Goal: Transaction & Acquisition: Purchase product/service

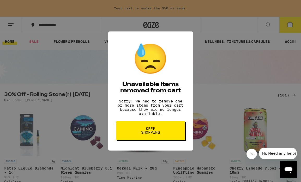
click at [198, 84] on div "😓 Unavailable items removed from cart Sorry! We had to remove one or more items…" at bounding box center [150, 91] width 301 height 182
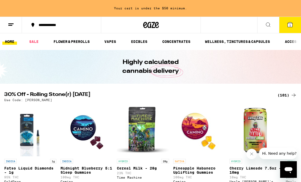
click at [282, 95] on div "(101)" at bounding box center [286, 95] width 19 height 6
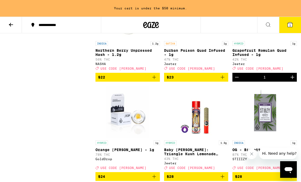
scroll to position [1514, 0]
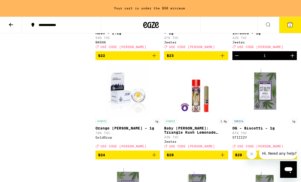
click at [293, 59] on icon "Increment" at bounding box center [292, 56] width 6 height 6
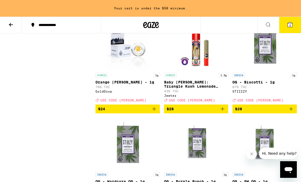
scroll to position [1574, 0]
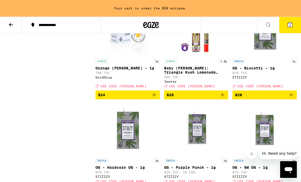
click at [224, 98] on icon "Add to bag" at bounding box center [222, 95] width 6 height 6
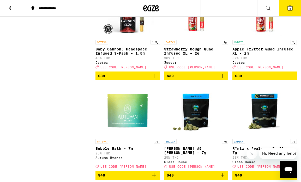
scroll to position [2573, 0]
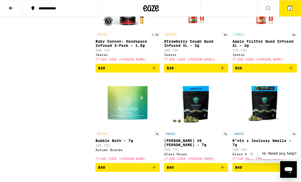
click at [155, 71] on icon "Add to bag" at bounding box center [154, 68] width 6 height 6
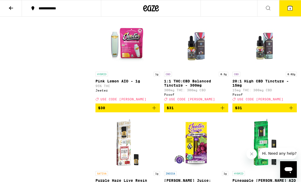
scroll to position [2260, 0]
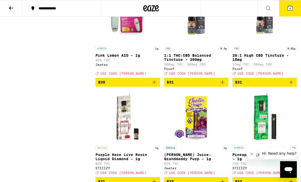
click at [152, 86] on icon "Add to bag" at bounding box center [154, 82] width 6 height 6
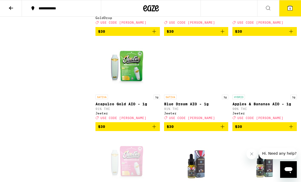
scroll to position [2156, 0]
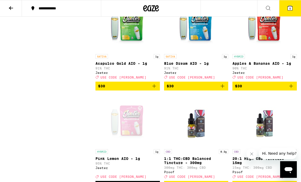
click at [155, 89] on icon "Add to bag" at bounding box center [154, 86] width 6 height 6
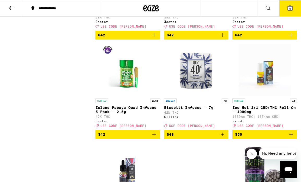
scroll to position [2987, 0]
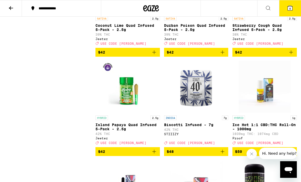
click at [154, 56] on icon "Add to bag" at bounding box center [154, 52] width 6 height 6
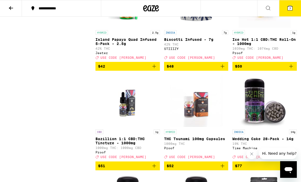
scroll to position [3087, 0]
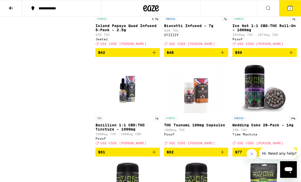
click at [154, 56] on icon "Add to bag" at bounding box center [154, 53] width 6 height 6
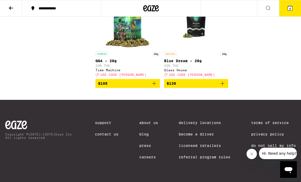
scroll to position [3459, 0]
click at [292, 4] on button "8" at bounding box center [290, 8] width 22 height 16
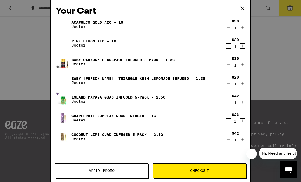
click at [127, 167] on button "Apply Promo" at bounding box center [102, 171] width 94 height 15
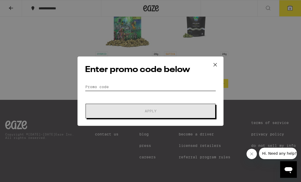
click at [150, 86] on input "Promo Code" at bounding box center [150, 87] width 131 height 8
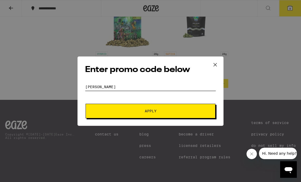
type input "stoner"
click at [150, 109] on span "Apply" at bounding box center [151, 111] width 12 height 4
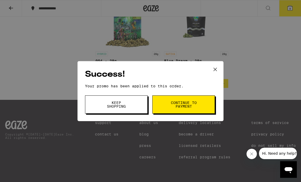
click at [213, 69] on icon at bounding box center [215, 70] width 8 height 8
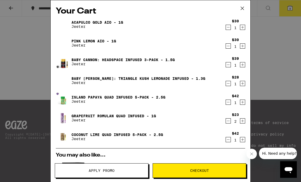
click at [227, 65] on icon "Decrement" at bounding box center [228, 65] width 5 height 6
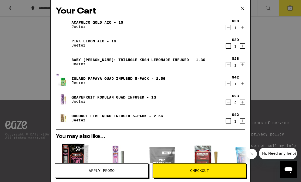
click at [227, 83] on icon "Decrement" at bounding box center [228, 84] width 5 height 6
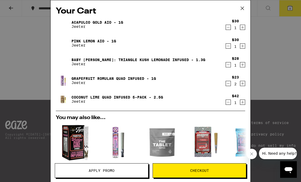
click at [228, 30] on icon "Decrement" at bounding box center [228, 27] width 5 height 6
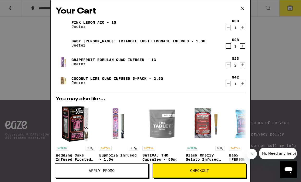
click at [229, 46] on icon "Decrement" at bounding box center [228, 46] width 5 height 6
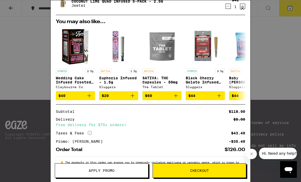
scroll to position [60, 0]
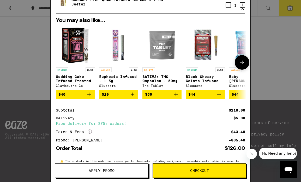
click at [175, 96] on icon "Add to bag" at bounding box center [176, 95] width 4 height 4
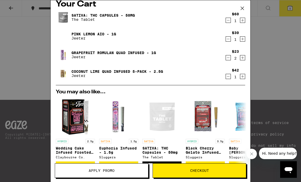
scroll to position [0, 0]
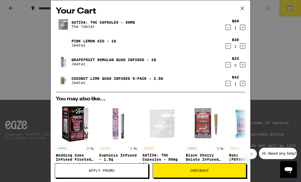
click at [242, 7] on icon at bounding box center [242, 8] width 8 height 8
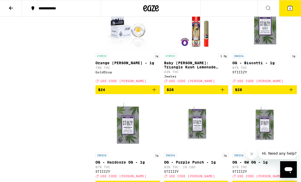
scroll to position [1562, 0]
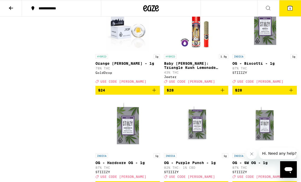
click at [224, 94] on icon "Add to bag" at bounding box center [222, 90] width 6 height 6
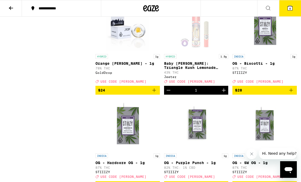
click at [288, 7] on icon at bounding box center [290, 8] width 6 height 6
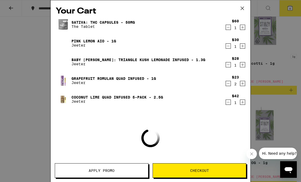
click at [228, 82] on icon "Decrement" at bounding box center [228, 84] width 5 height 6
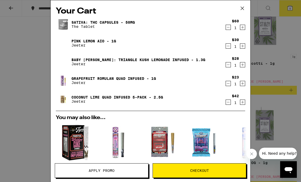
click at [242, 84] on icon "Increment" at bounding box center [242, 84] width 5 height 6
click at [229, 46] on icon "Decrement" at bounding box center [228, 46] width 5 height 6
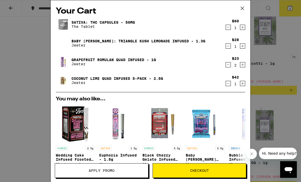
click at [227, 46] on icon "Decrement" at bounding box center [228, 46] width 5 height 6
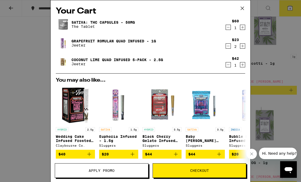
click at [244, 7] on icon at bounding box center [242, 8] width 8 height 8
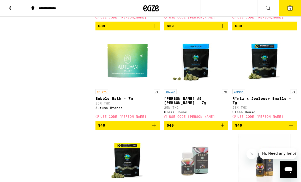
scroll to position [2596, 0]
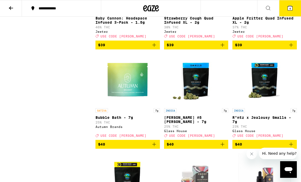
click at [153, 48] on icon "Add to bag" at bounding box center [154, 45] width 6 height 6
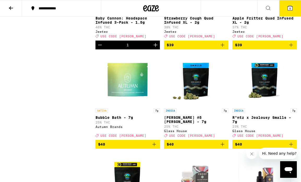
click at [288, 8] on icon at bounding box center [290, 8] width 5 height 5
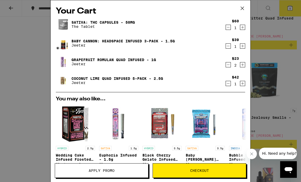
scroll to position [98, 0]
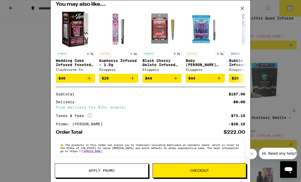
click at [202, 176] on button "Checkout" at bounding box center [200, 171] width 94 height 15
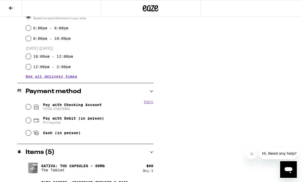
scroll to position [212, 0]
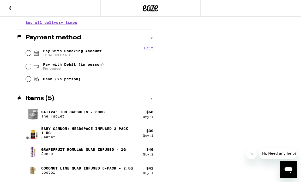
click at [82, 52] on span "Pay with Checking Account TOTAL CHECKING" at bounding box center [72, 53] width 59 height 8
click at [31, 52] on input "Pay with Checking Account TOTAL CHECKING" at bounding box center [28, 53] width 5 height 5
radio input "true"
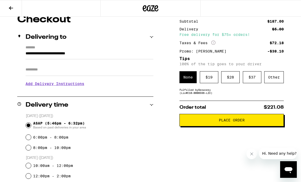
scroll to position [101, 0]
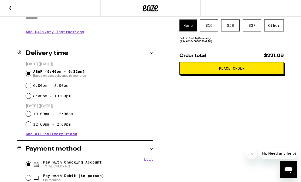
click at [196, 73] on button "Place Order" at bounding box center [231, 68] width 104 height 13
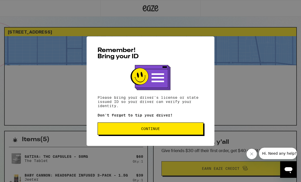
click at [184, 131] on span "Continue" at bounding box center [150, 129] width 97 height 4
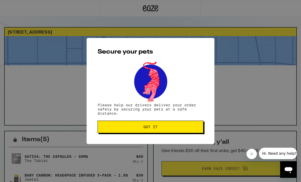
click at [184, 131] on button "Got it" at bounding box center [151, 127] width 106 height 13
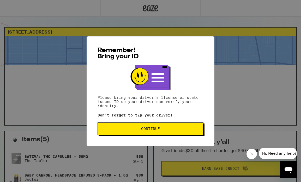
click at [116, 134] on button "Continue" at bounding box center [151, 129] width 106 height 13
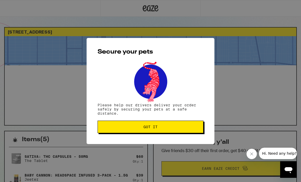
click at [116, 133] on button "Got it" at bounding box center [151, 127] width 106 height 13
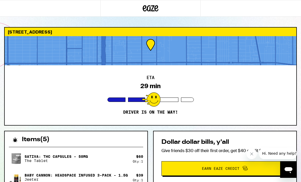
click at [116, 135] on div "Items ( 5 )" at bounding box center [76, 137] width 143 height 11
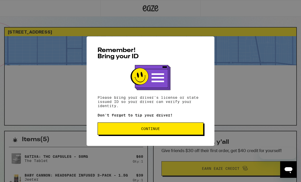
click at [143, 134] on button "Continue" at bounding box center [151, 129] width 106 height 13
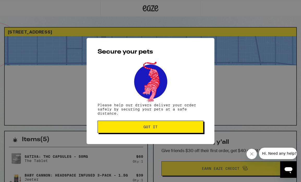
click at [143, 133] on button "Got it" at bounding box center [151, 127] width 106 height 13
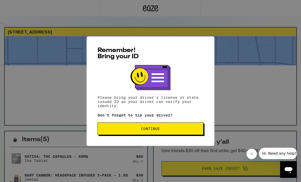
click at [125, 131] on span "Continue" at bounding box center [150, 129] width 97 height 4
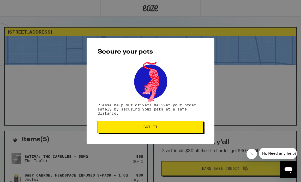
click at [124, 129] on span "Got it" at bounding box center [150, 127] width 97 height 4
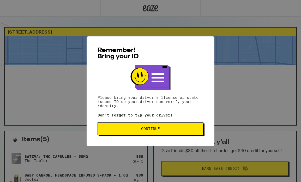
click at [127, 128] on button "Continue" at bounding box center [151, 129] width 106 height 13
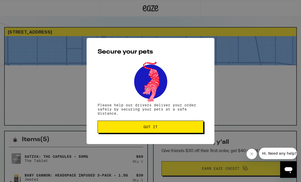
click at [127, 128] on span "Got it" at bounding box center [150, 127] width 97 height 4
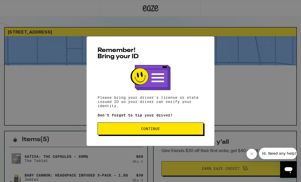
click at [132, 128] on button "Continue" at bounding box center [151, 129] width 106 height 13
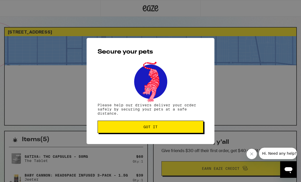
click at [137, 128] on span "Got it" at bounding box center [150, 127] width 97 height 4
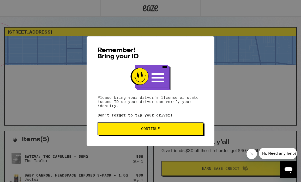
click at [125, 131] on span "Continue" at bounding box center [150, 129] width 97 height 4
click at [123, 134] on button "Continue" at bounding box center [151, 129] width 106 height 13
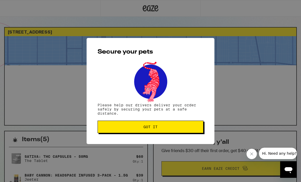
click at [123, 133] on button "Got it" at bounding box center [151, 127] width 106 height 13
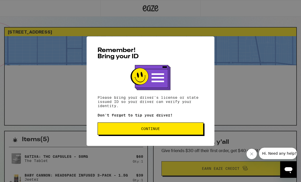
click at [149, 133] on button "Continue" at bounding box center [151, 129] width 106 height 13
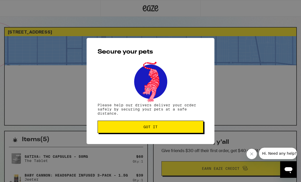
click at [149, 133] on button "Got it" at bounding box center [151, 127] width 106 height 13
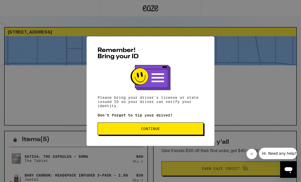
click at [124, 131] on span "Continue" at bounding box center [150, 129] width 97 height 4
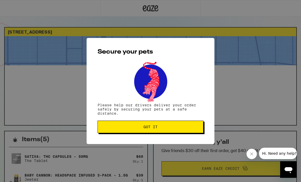
click at [124, 132] on button "Got it" at bounding box center [151, 127] width 106 height 13
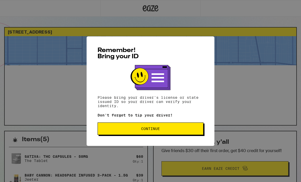
click at [164, 131] on span "Continue" at bounding box center [150, 129] width 97 height 4
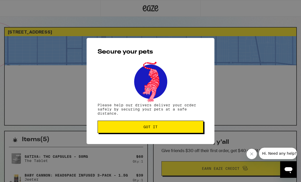
click at [164, 131] on button "Got it" at bounding box center [151, 127] width 106 height 13
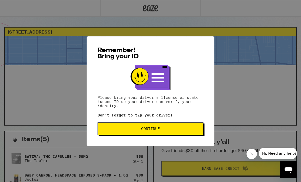
click at [127, 131] on span "Continue" at bounding box center [150, 129] width 97 height 4
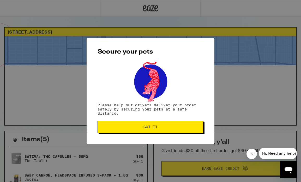
click at [127, 131] on button "Got it" at bounding box center [151, 127] width 106 height 13
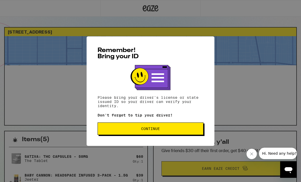
click at [150, 133] on button "Continue" at bounding box center [151, 129] width 106 height 13
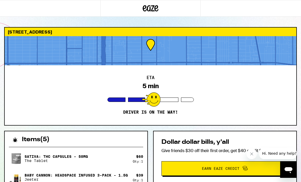
click at [95, 162] on div "SATIVA: THC Capsules - 50mg The Tablet" at bounding box center [71, 159] width 124 height 15
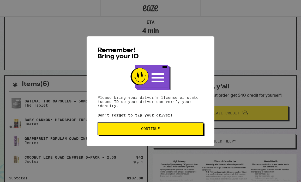
scroll to position [66, 0]
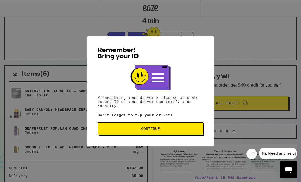
click at [130, 129] on span "Continue" at bounding box center [150, 129] width 97 height 4
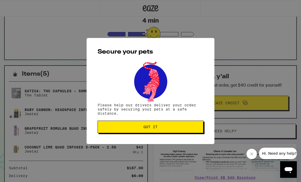
click at [130, 129] on span "Got it" at bounding box center [150, 127] width 97 height 4
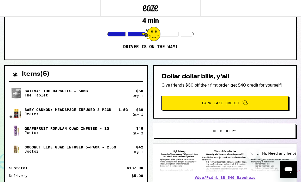
scroll to position [0, 0]
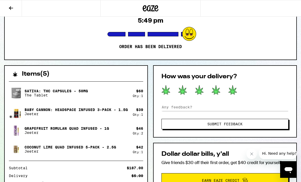
click at [234, 90] on icon at bounding box center [232, 90] width 8 height 9
click at [251, 126] on button "Submit Feedback" at bounding box center [224, 124] width 127 height 10
